Goal: Information Seeking & Learning: Understand process/instructions

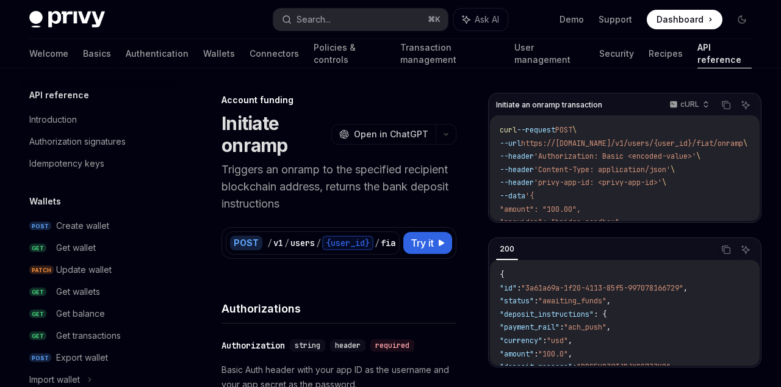
scroll to position [441, 0]
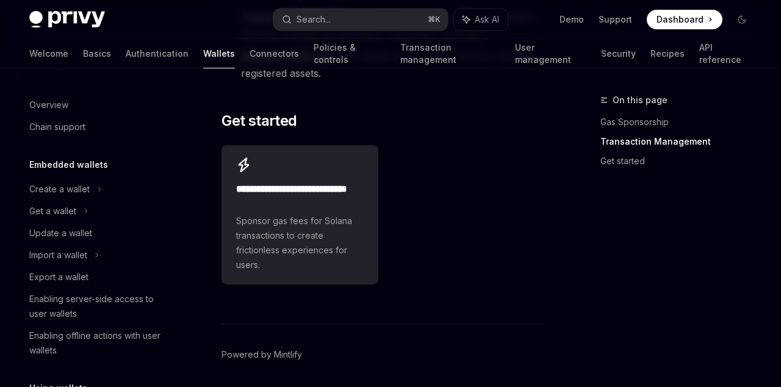
scroll to position [491, 0]
click at [49, 279] on div "Export a wallet" at bounding box center [58, 277] width 59 height 15
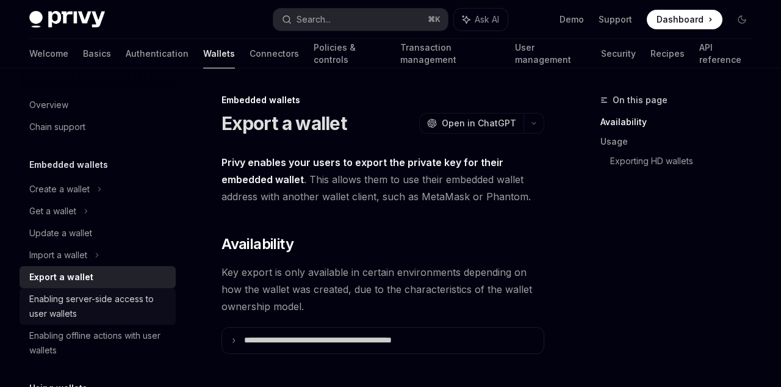
click at [109, 310] on div "Enabling server-side access to user wallets" at bounding box center [98, 306] width 139 height 29
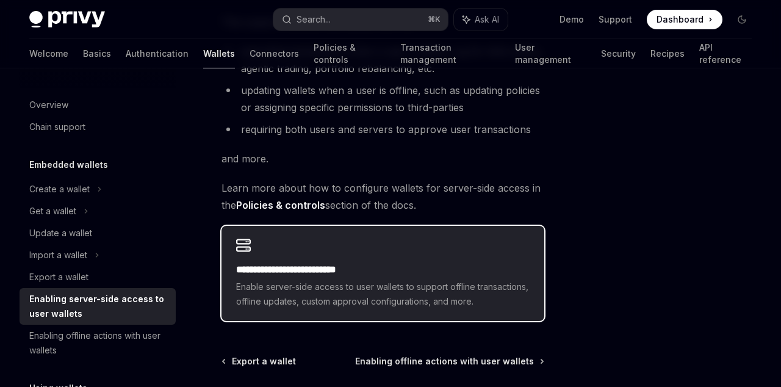
scroll to position [265, 0]
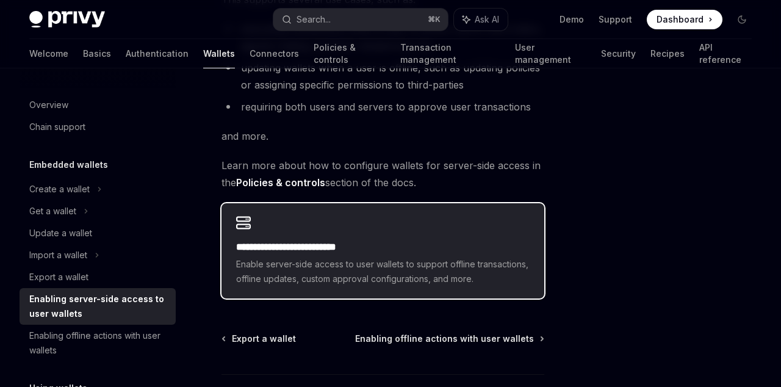
click at [276, 237] on div "**********" at bounding box center [382, 250] width 323 height 95
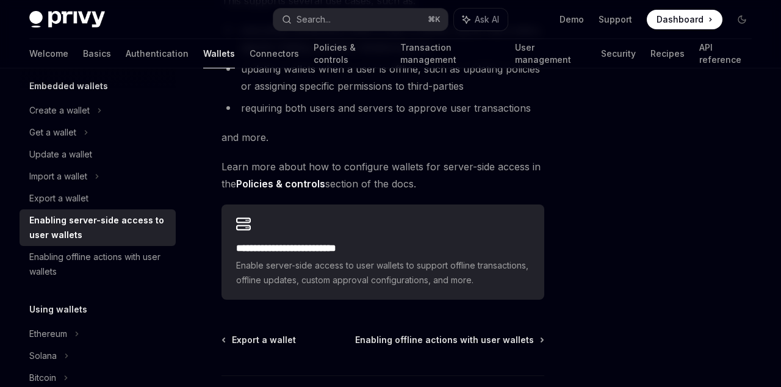
scroll to position [265, 0]
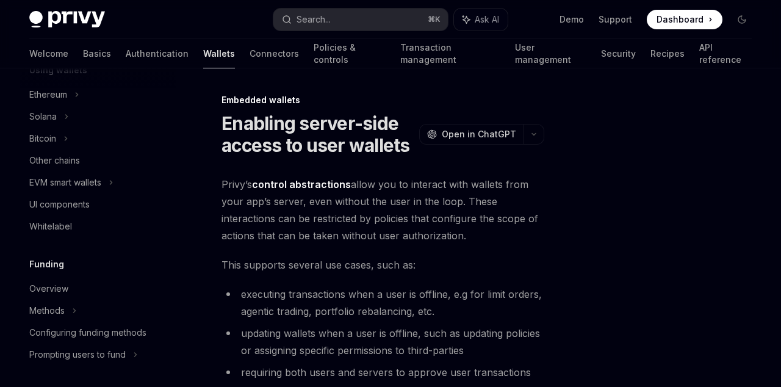
scroll to position [79, 0]
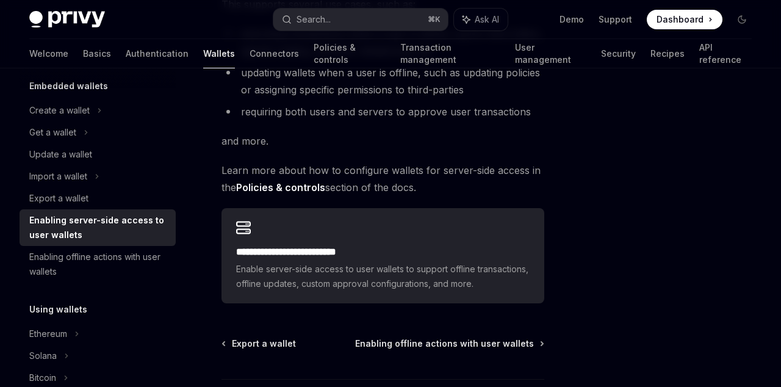
type textarea "*"
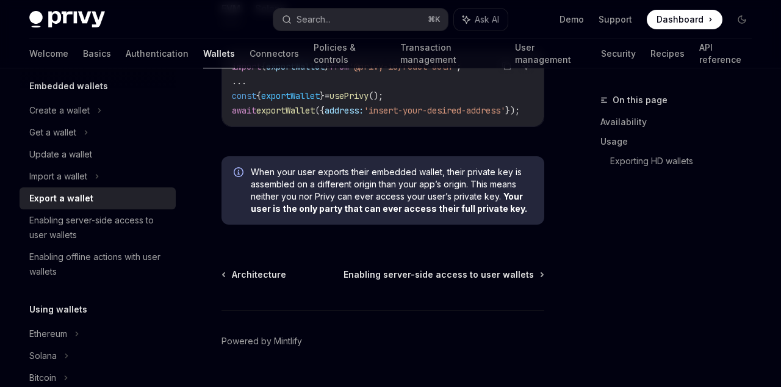
scroll to position [1443, 0]
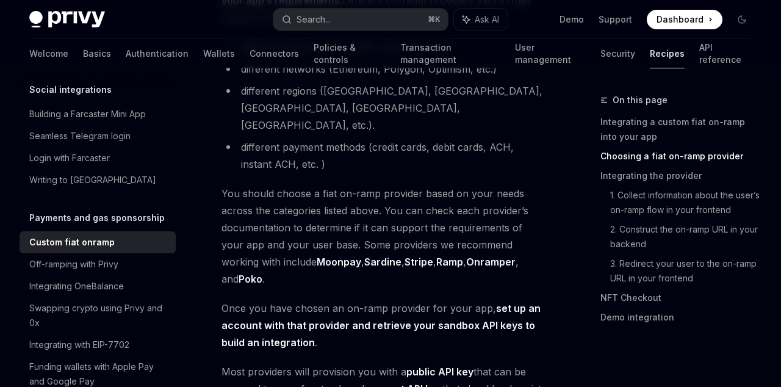
scroll to position [604, 0]
